Goal: Task Accomplishment & Management: Use online tool/utility

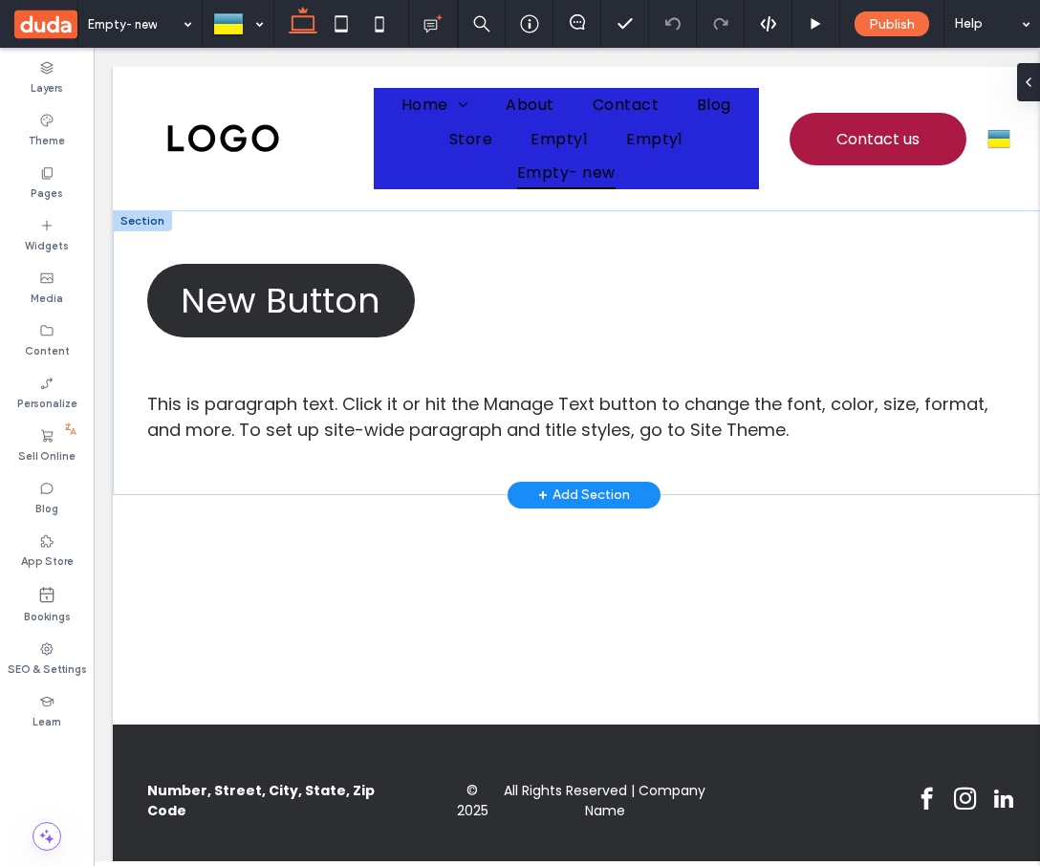
click at [529, 487] on div "+ Add Section" at bounding box center [584, 495] width 153 height 27
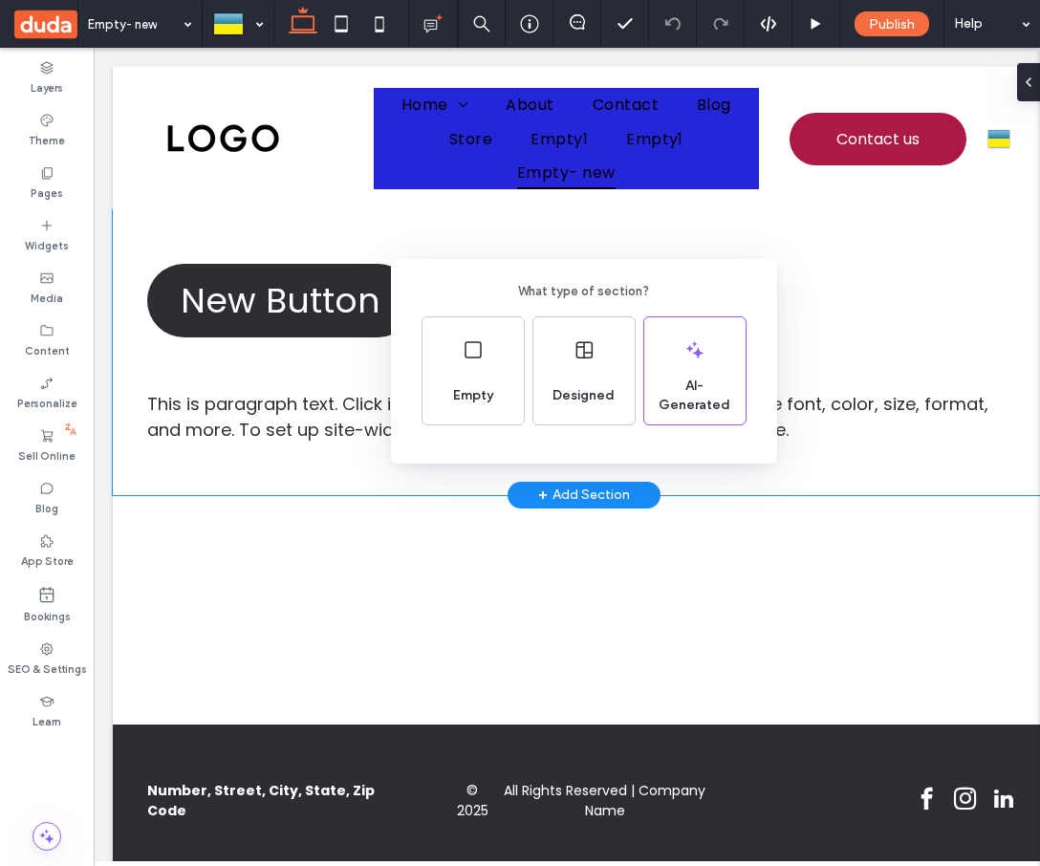
click at [69, 787] on div "What type of section? Empty Designed AI-Generated" at bounding box center [520, 480] width 1040 height 960
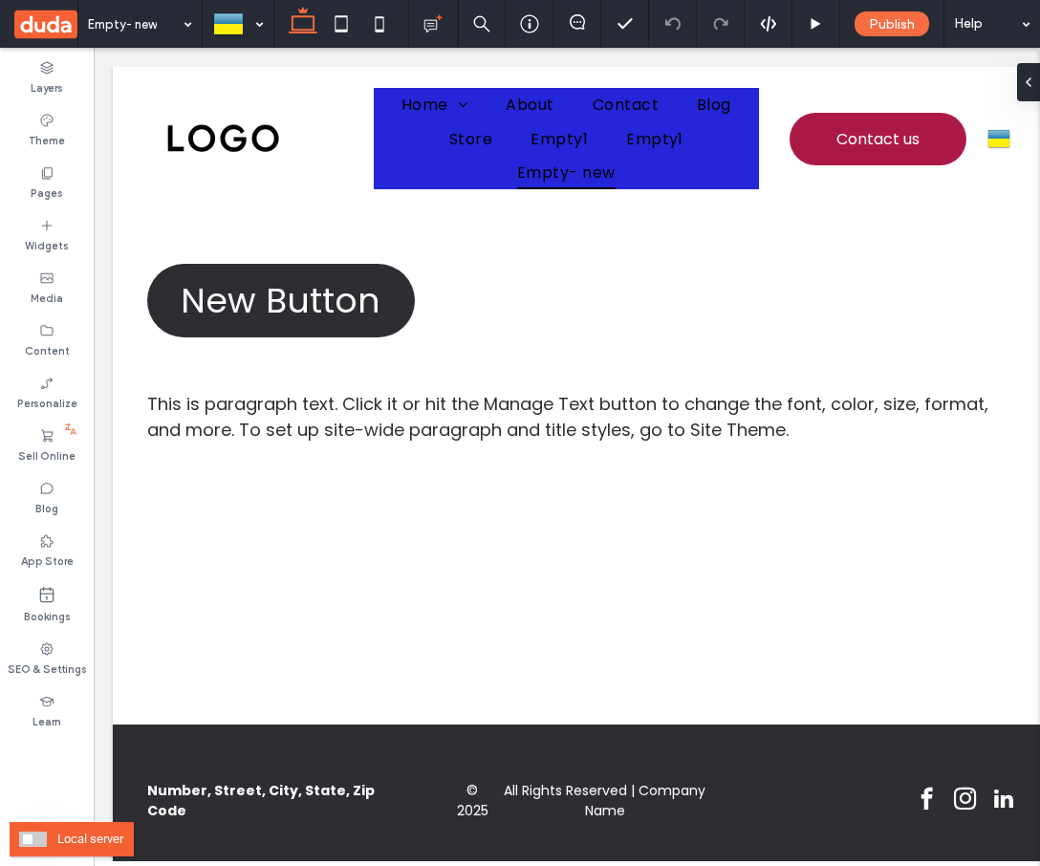
click at [33, 833] on span at bounding box center [33, 839] width 28 height 15
click at [54, 748] on div at bounding box center [47, 747] width 94 height 18
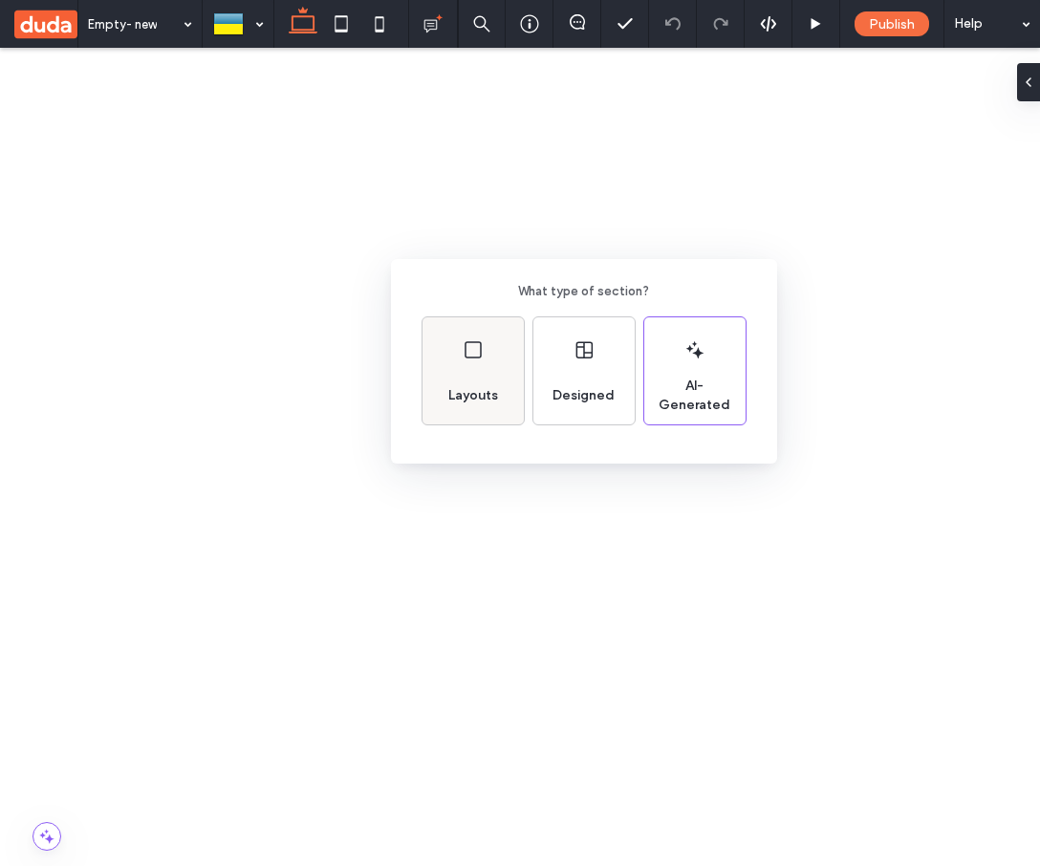
click at [465, 384] on div "Layouts" at bounding box center [473, 396] width 65 height 42
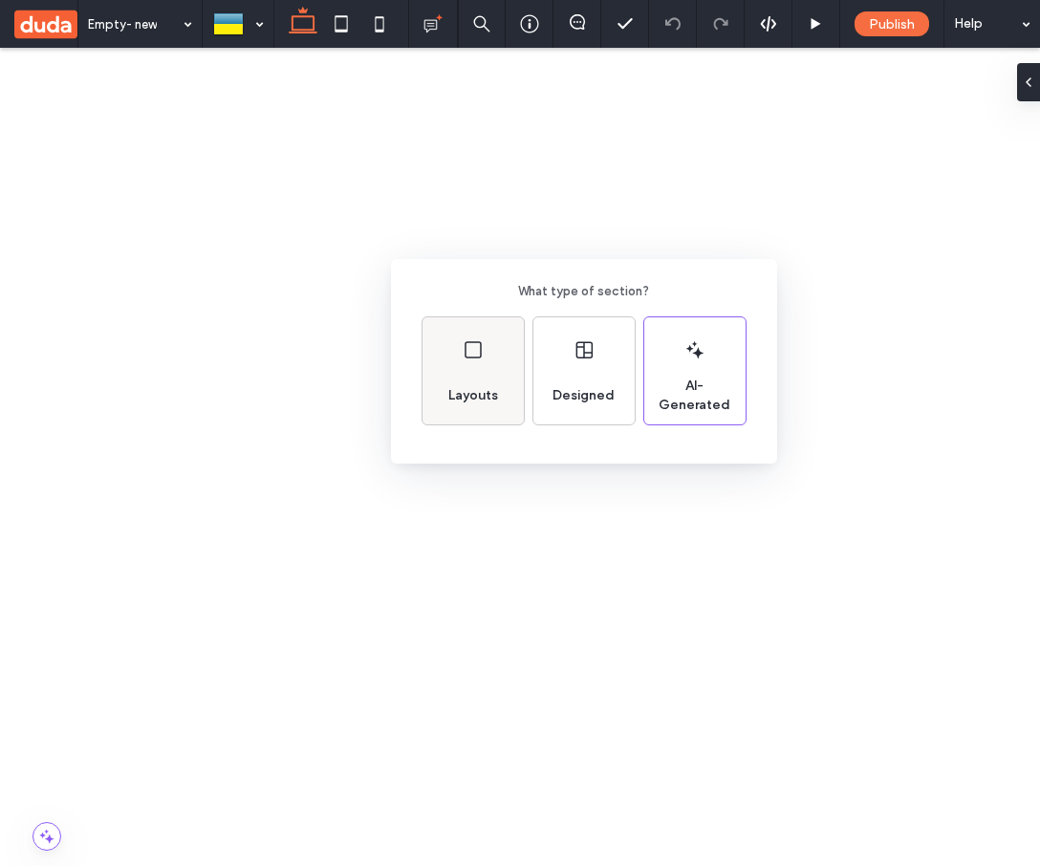
click at [482, 386] on span "Layouts" at bounding box center [473, 395] width 65 height 19
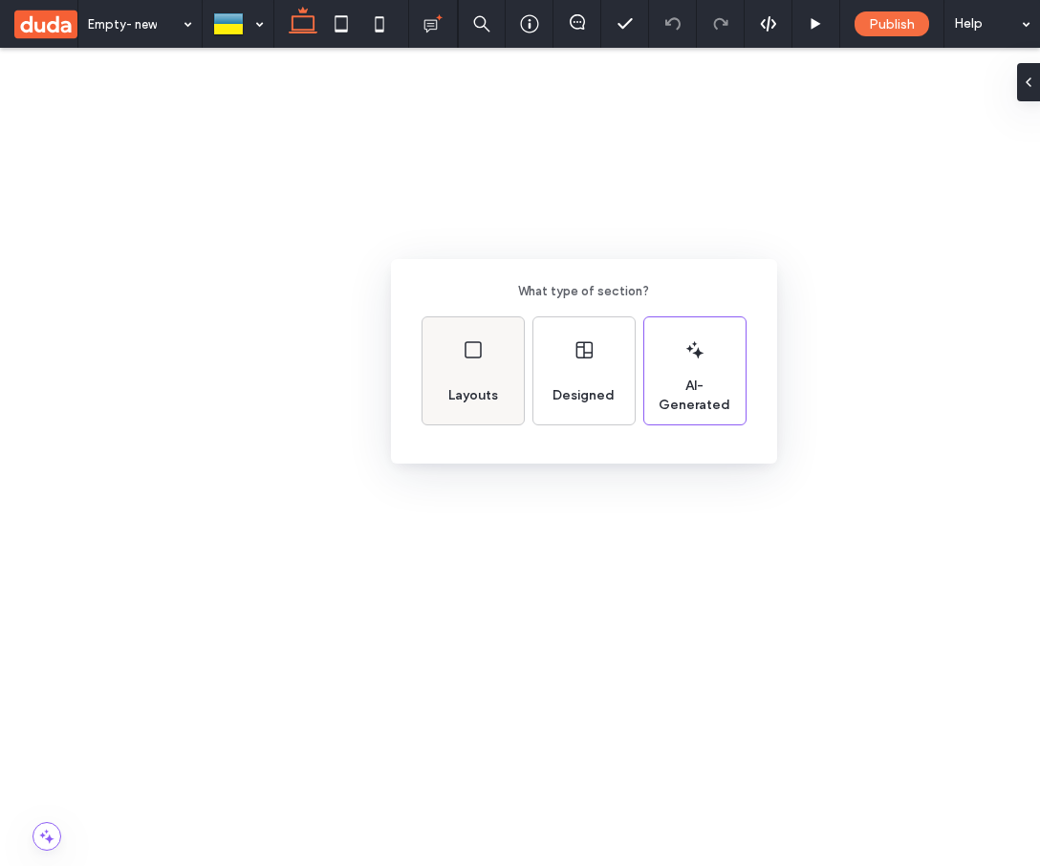
click at [464, 357] on icon at bounding box center [473, 349] width 23 height 23
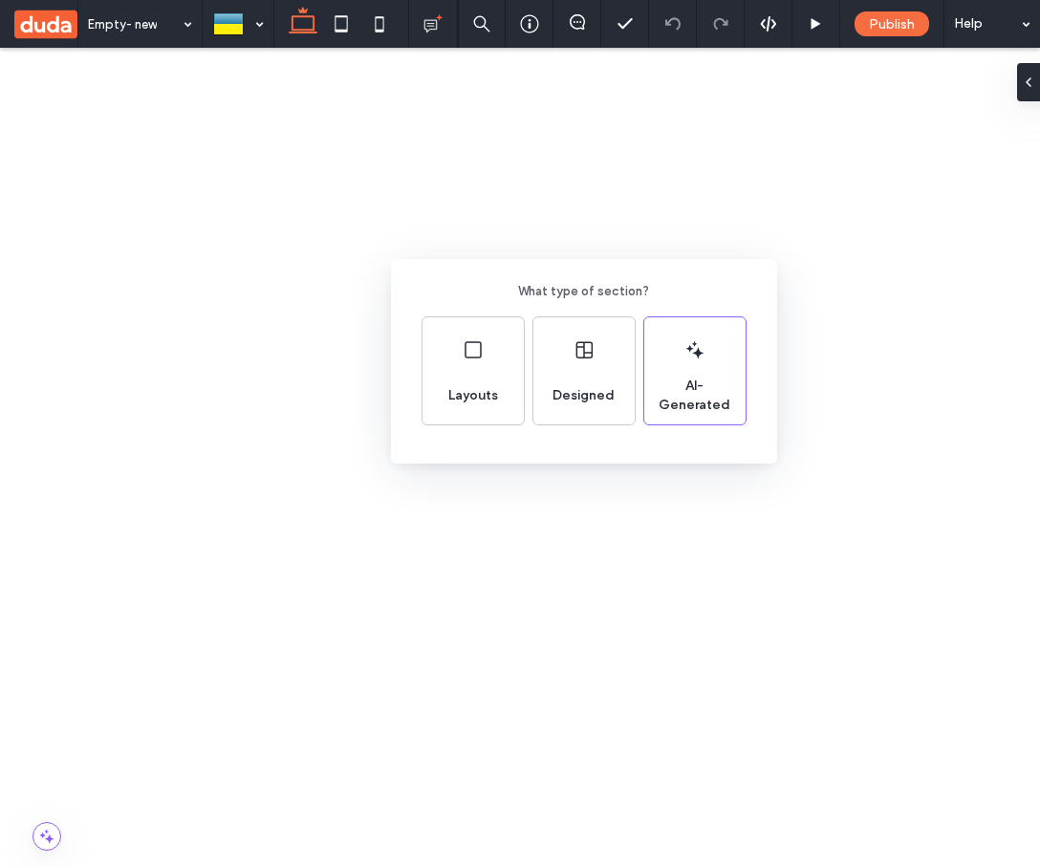
click at [554, 445] on div "What type of section? Layouts Designed AI-Generated" at bounding box center [584, 361] width 386 height 205
click at [501, 446] on div "What type of section? Layouts Designed AI-Generated" at bounding box center [584, 361] width 386 height 205
click at [501, 394] on span "Layouts" at bounding box center [473, 395] width 65 height 19
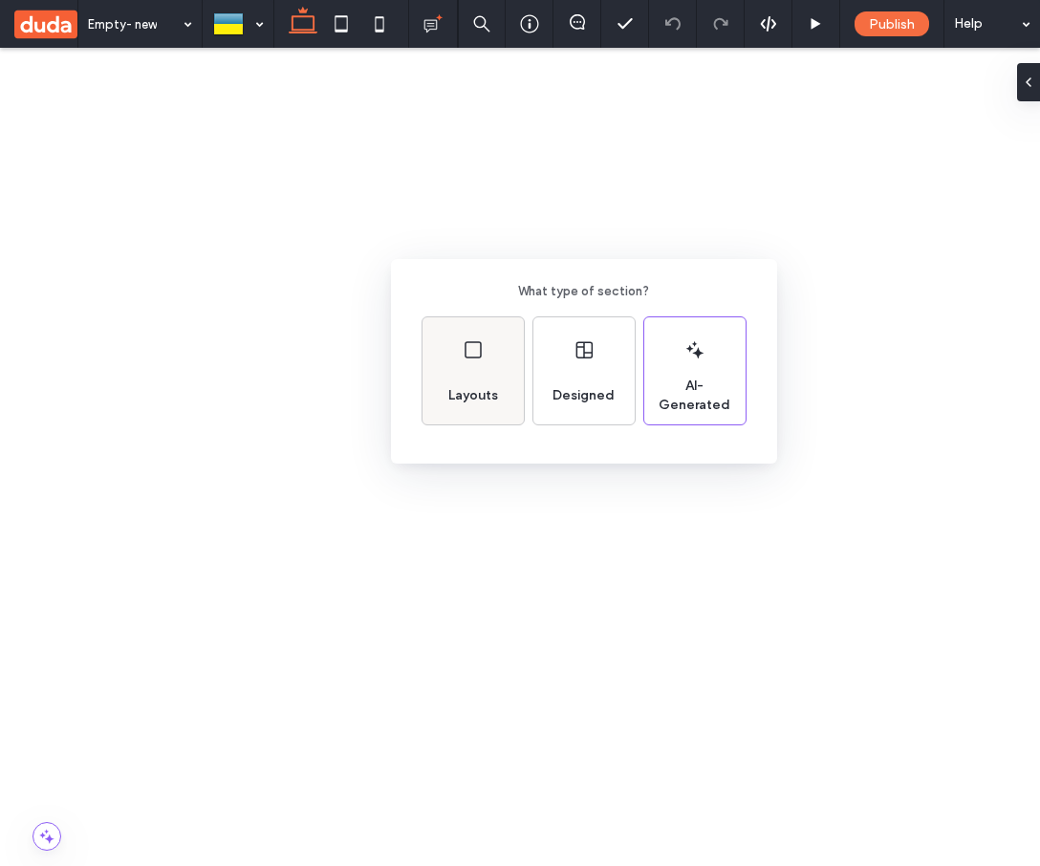
click at [483, 379] on div "Layouts" at bounding box center [473, 396] width 65 height 42
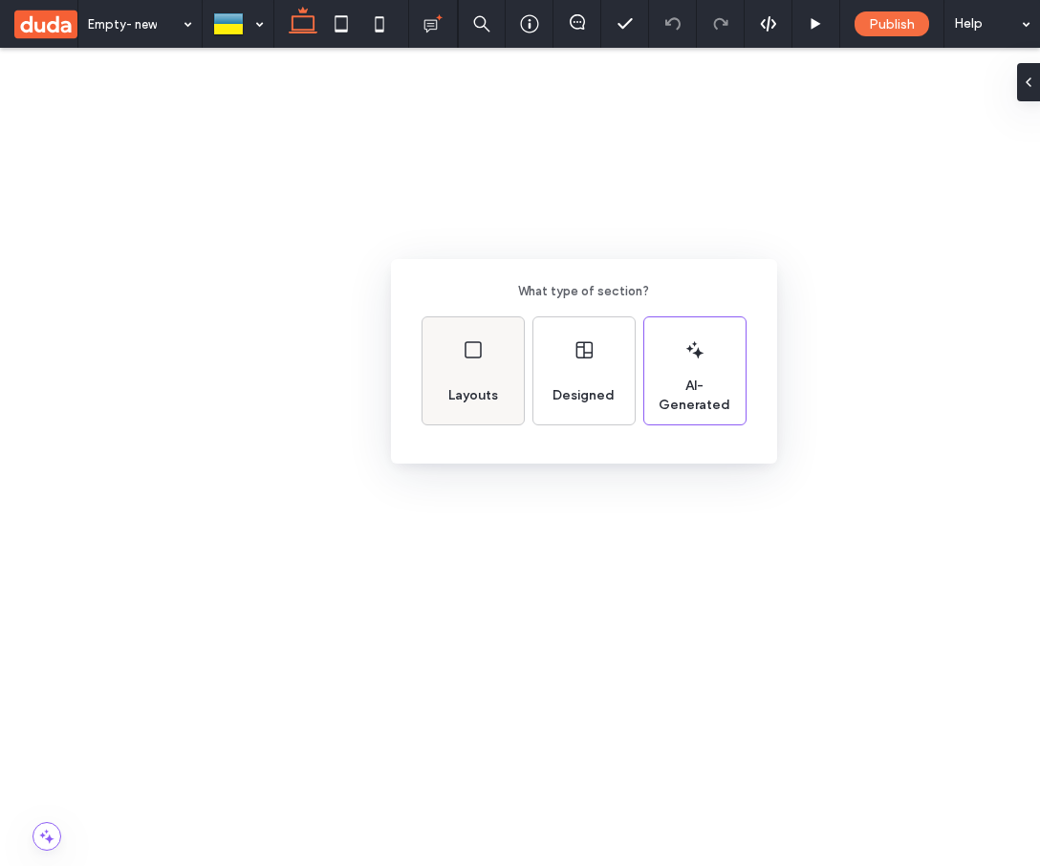
click at [490, 378] on div "Layouts" at bounding box center [473, 396] width 65 height 42
click at [579, 401] on span "Designed" at bounding box center [583, 395] width 77 height 19
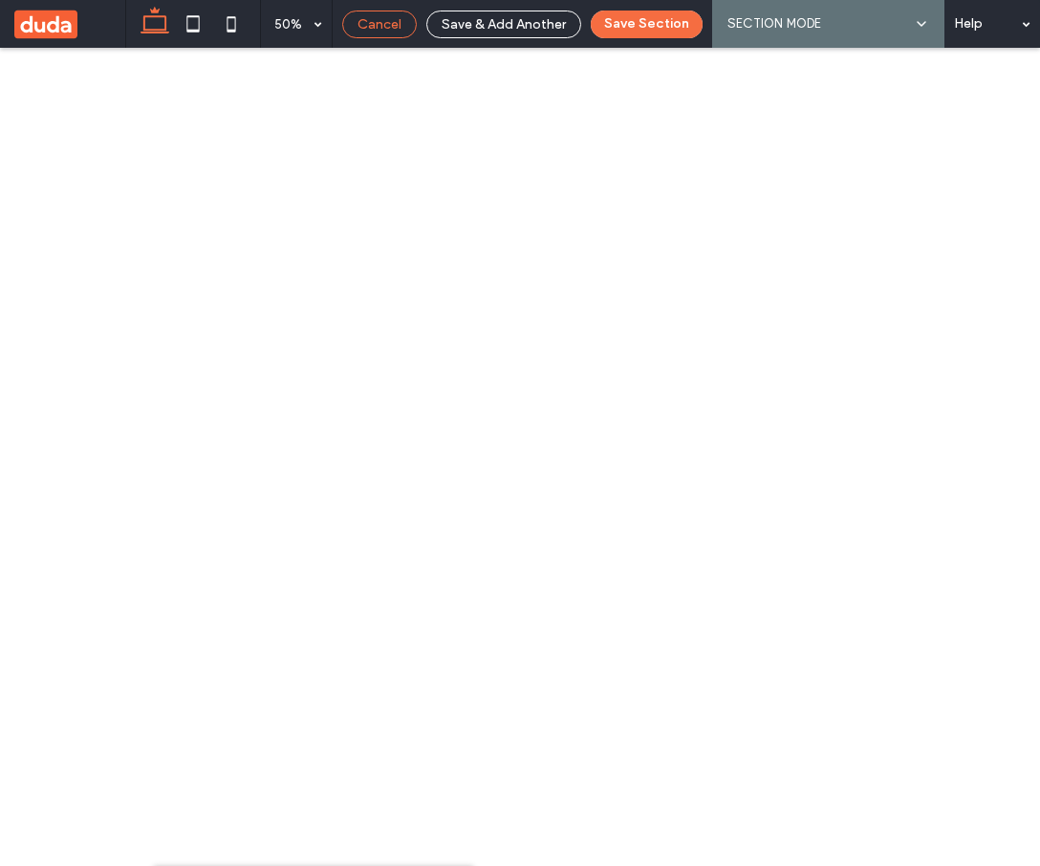
click at [386, 22] on span "Cancel" at bounding box center [379, 24] width 44 height 16
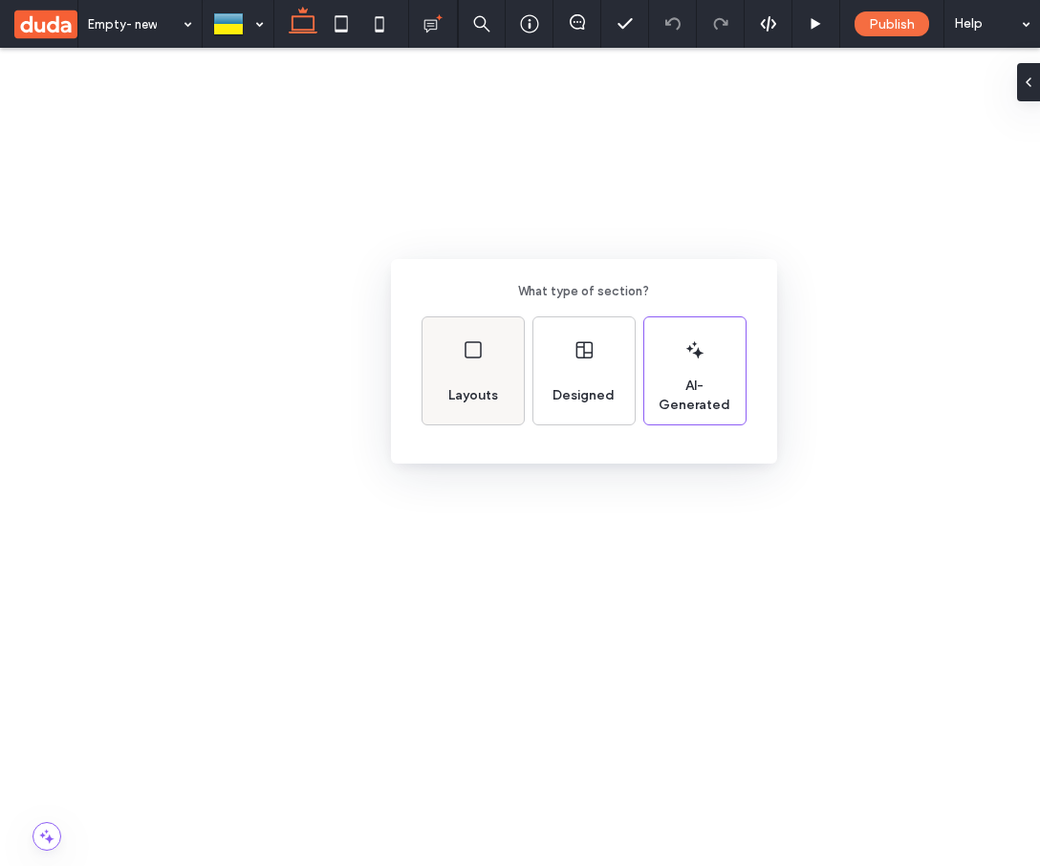
click at [471, 372] on div "Layouts" at bounding box center [472, 370] width 101 height 107
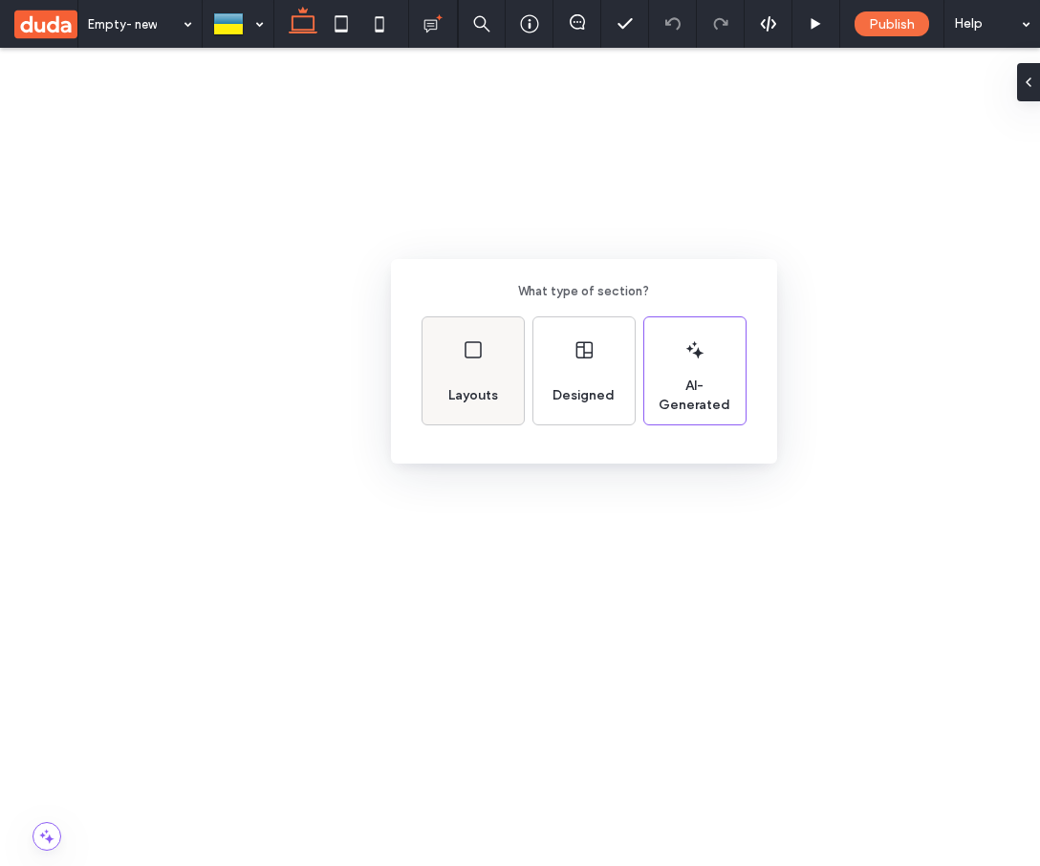
click at [464, 378] on div "Layouts" at bounding box center [473, 396] width 65 height 42
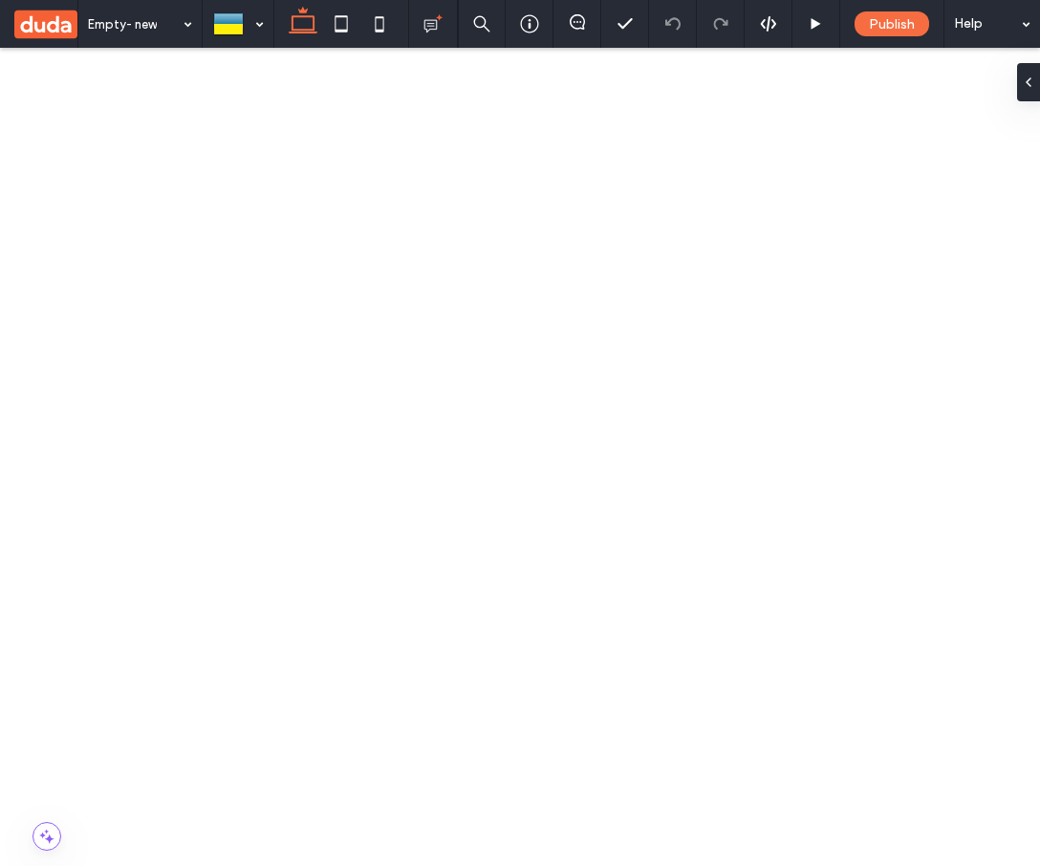
drag, startPoint x: 944, startPoint y: 1887, endPoint x: 920, endPoint y: 1887, distance: 23.9
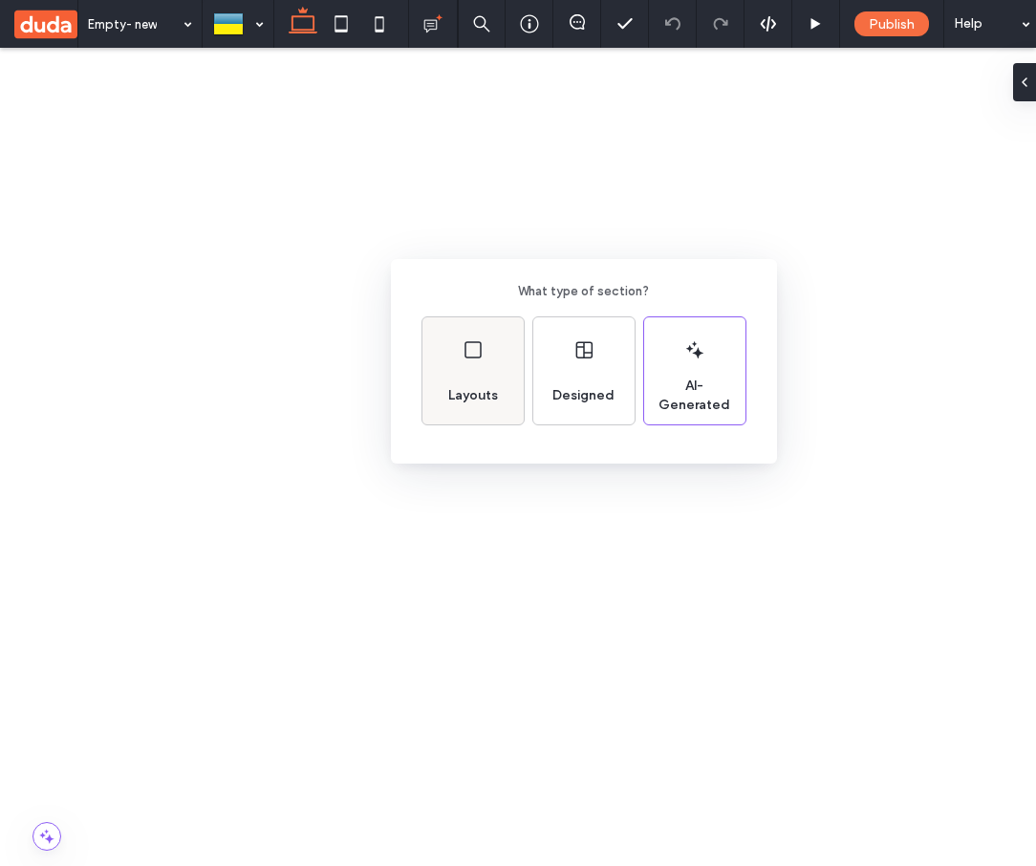
click at [477, 370] on div "Layouts" at bounding box center [472, 370] width 101 height 107
click at [465, 363] on div "Layouts" at bounding box center [472, 370] width 101 height 107
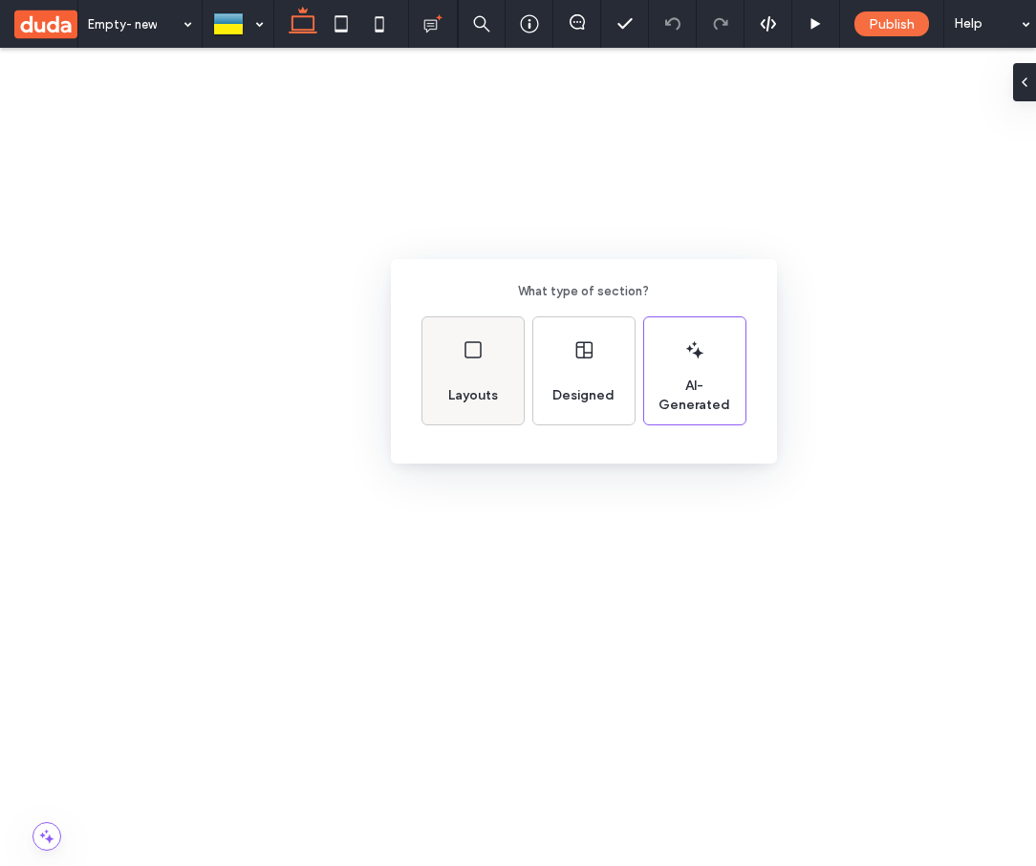
click at [451, 364] on div "Layouts" at bounding box center [472, 370] width 101 height 107
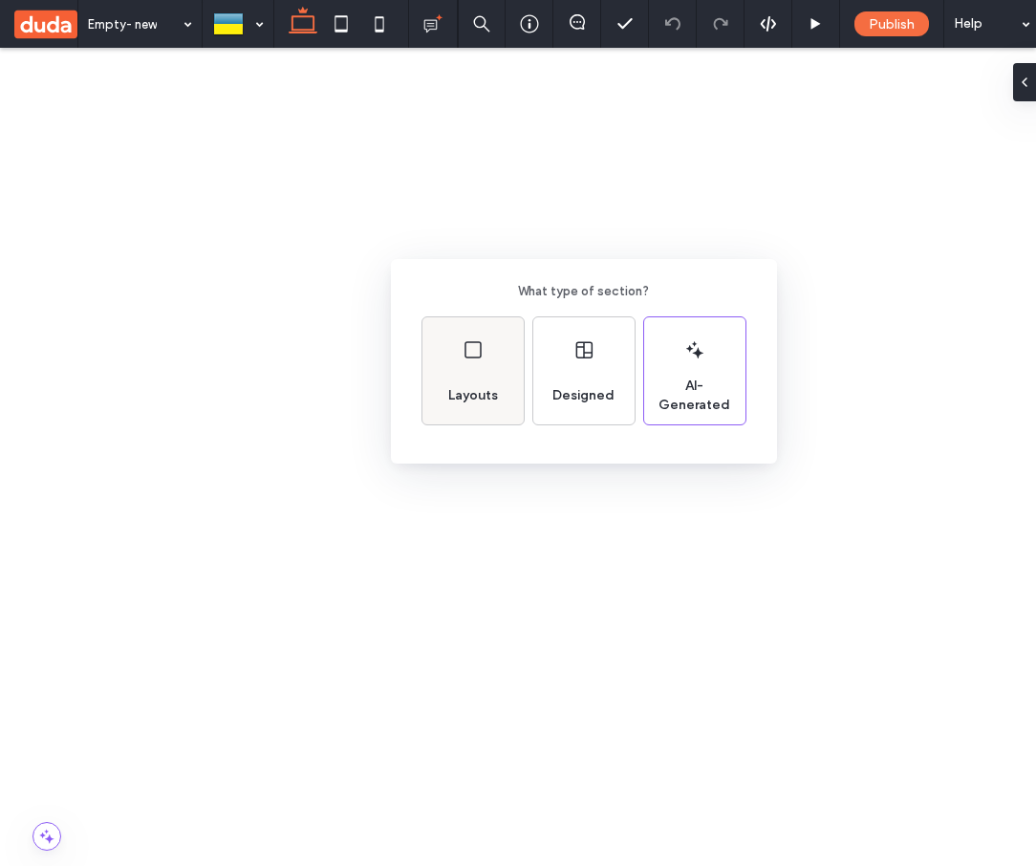
click at [480, 386] on span "Layouts" at bounding box center [473, 395] width 65 height 19
